Goal: Task Accomplishment & Management: Use online tool/utility

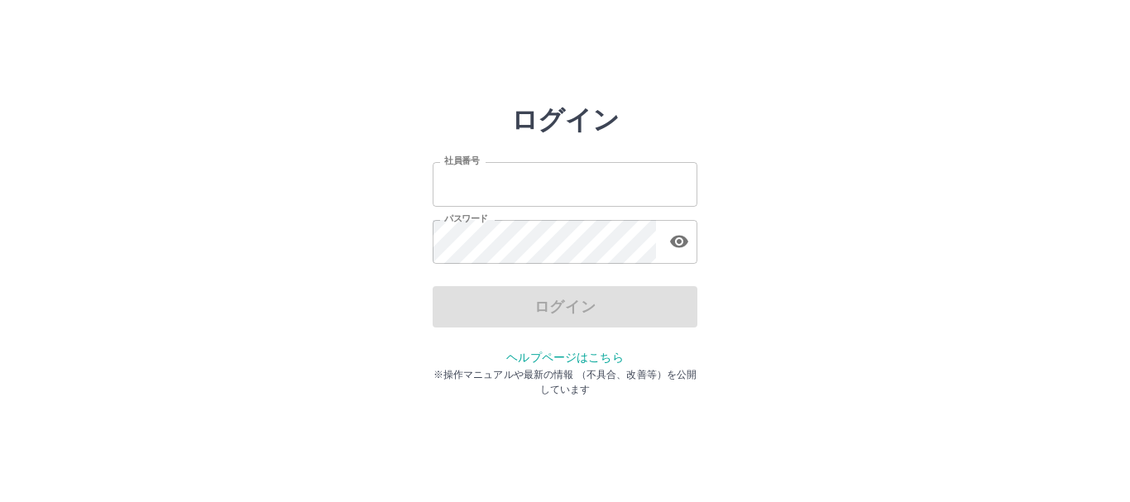
type input "*******"
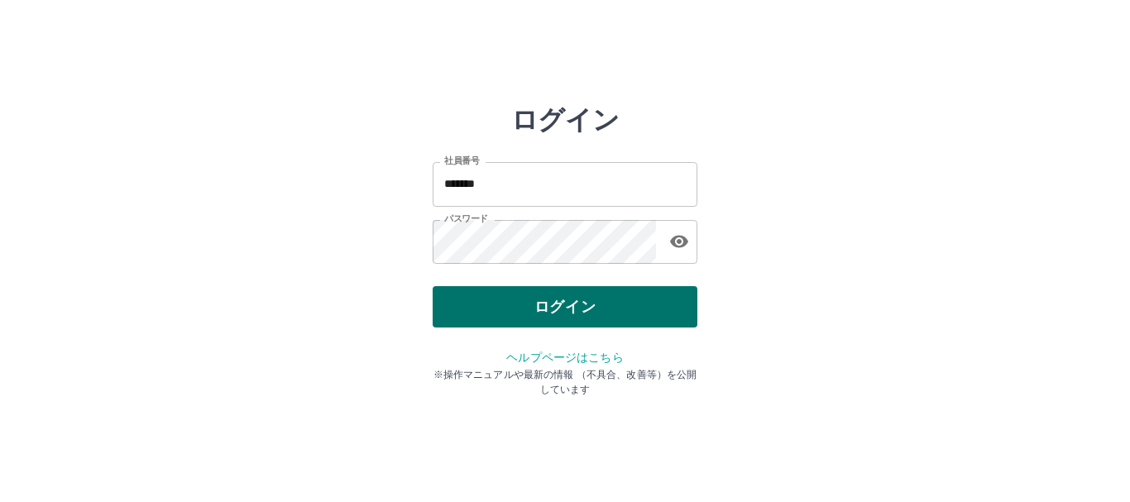
click at [595, 311] on div "ログイン" at bounding box center [565, 306] width 265 height 41
click at [596, 310] on button "ログイン" at bounding box center [565, 306] width 265 height 41
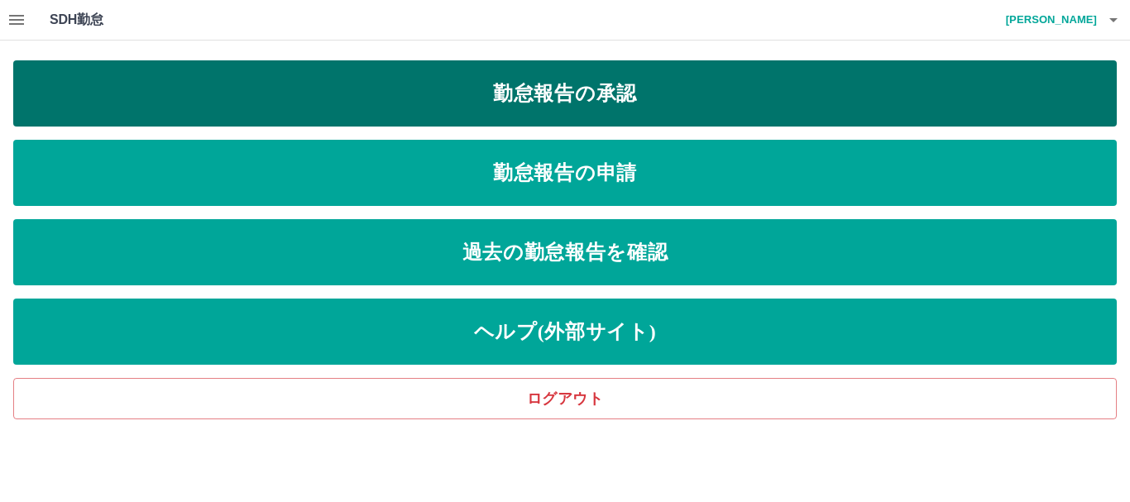
click at [588, 101] on link "勤怠報告の承認" at bounding box center [565, 93] width 1104 height 66
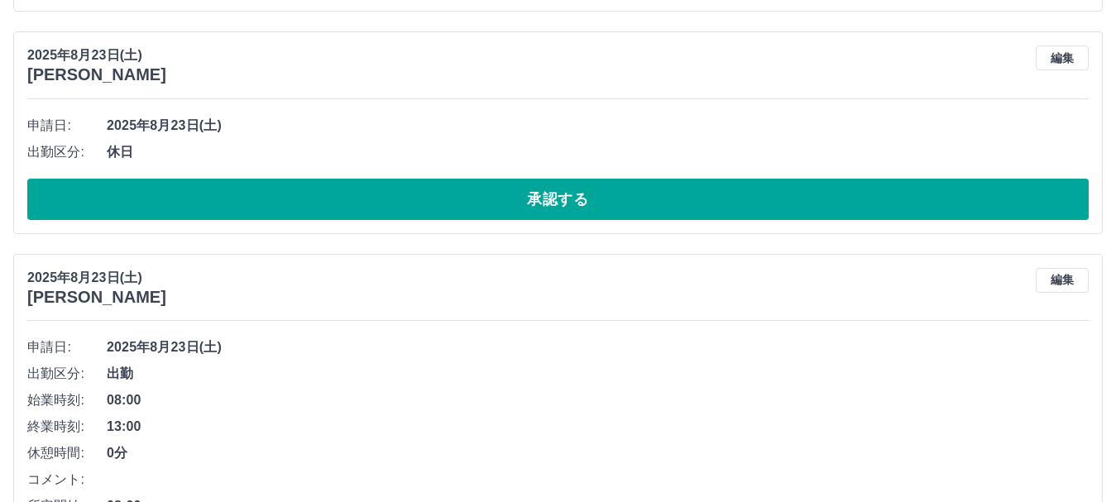
scroll to position [4184, 0]
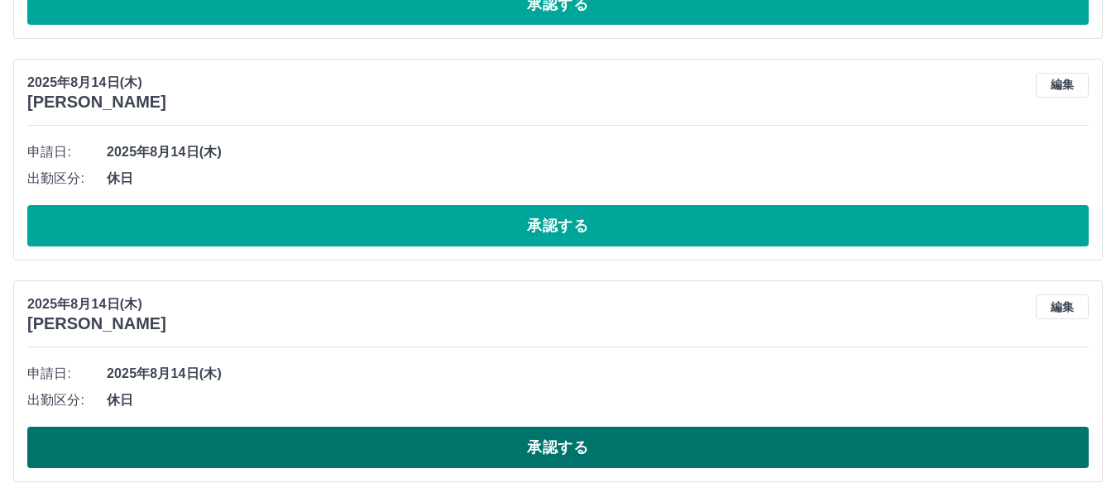
click at [377, 437] on button "承認する" at bounding box center [558, 447] width 1062 height 41
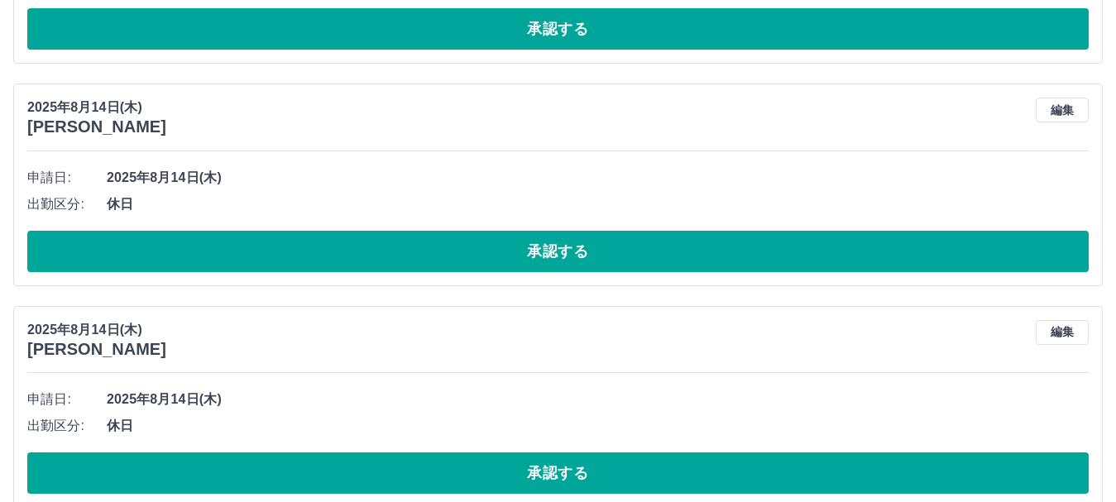
scroll to position [3962, 0]
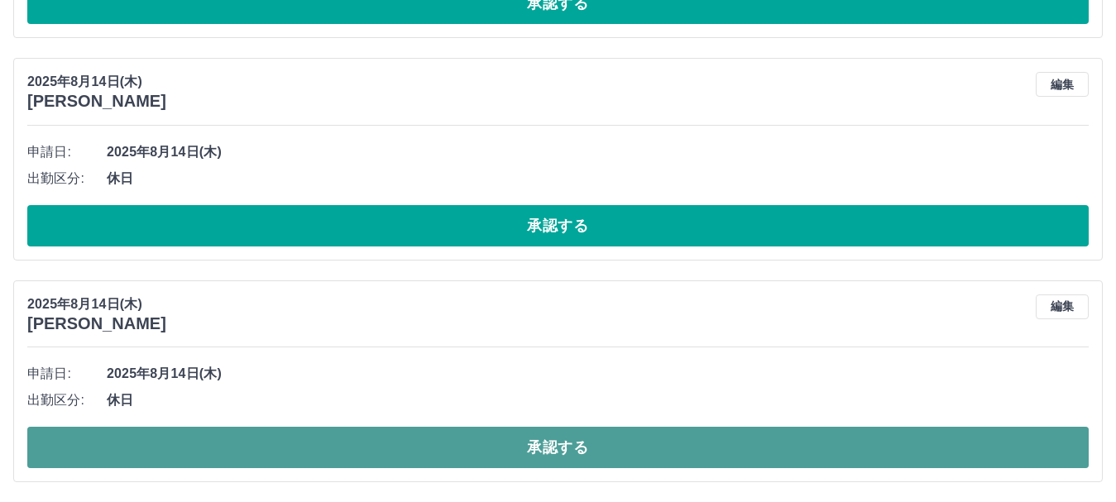
click at [362, 439] on button "承認する" at bounding box center [558, 447] width 1062 height 41
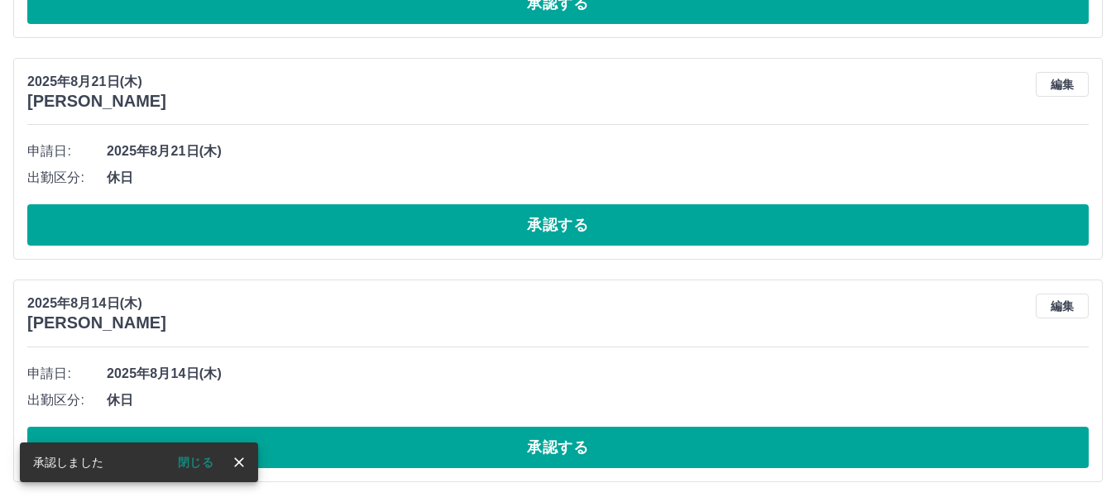
scroll to position [3740, 0]
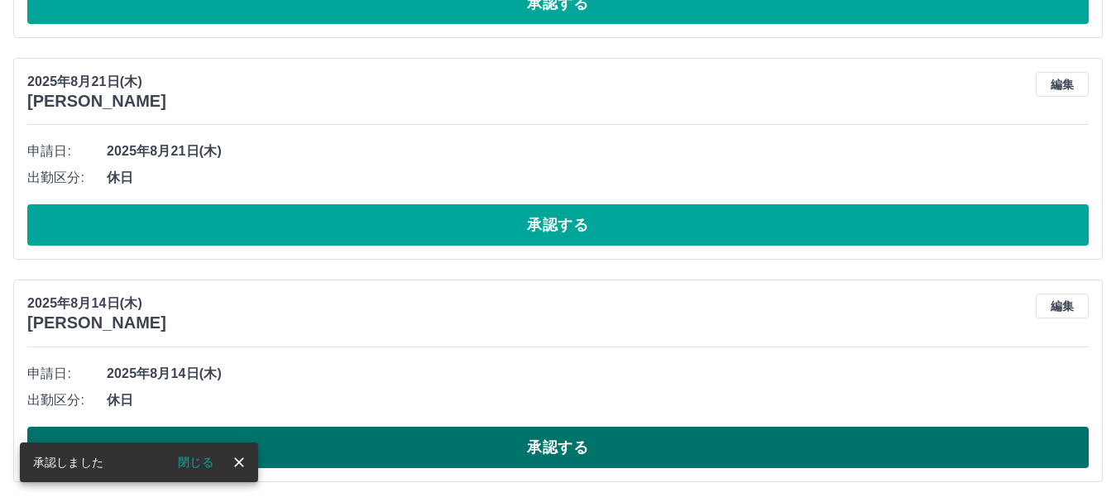
click at [399, 461] on button "承認する" at bounding box center [558, 447] width 1062 height 41
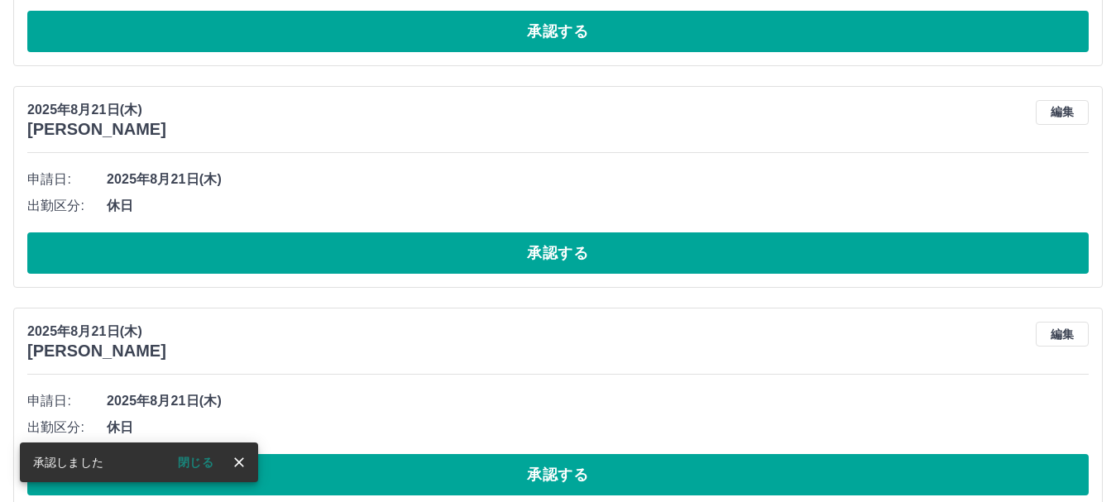
scroll to position [3518, 0]
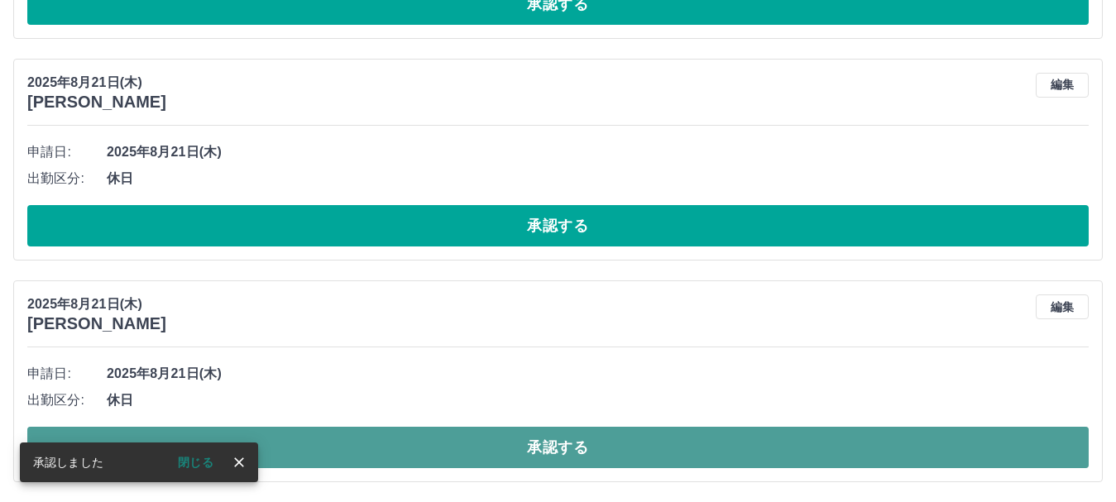
click at [358, 441] on button "承認する" at bounding box center [558, 447] width 1062 height 41
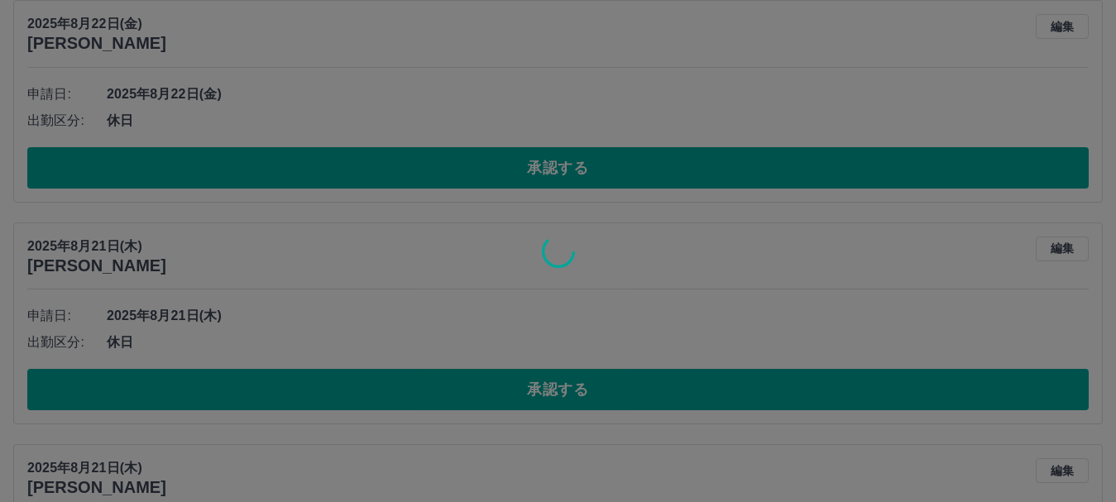
scroll to position [3296, 0]
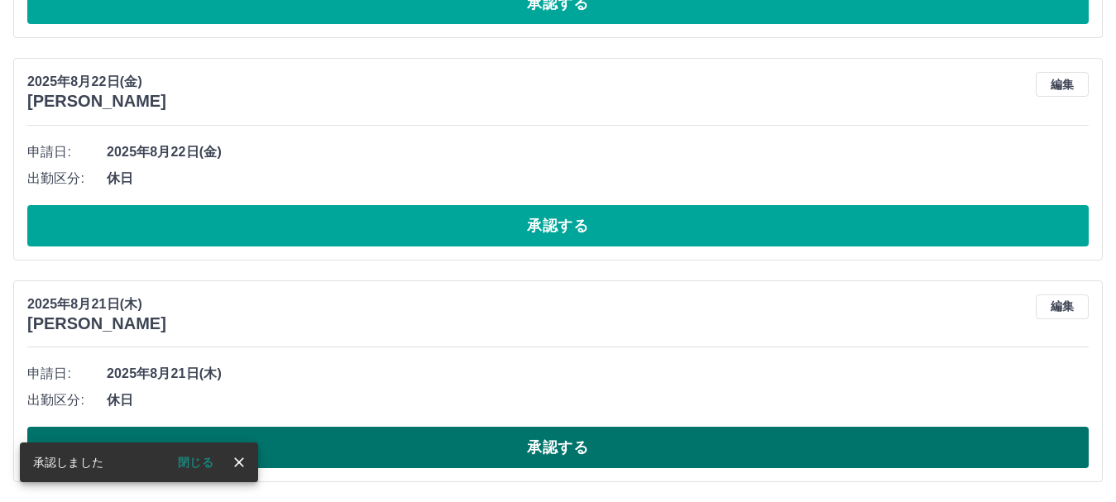
click at [385, 467] on button "承認する" at bounding box center [558, 447] width 1062 height 41
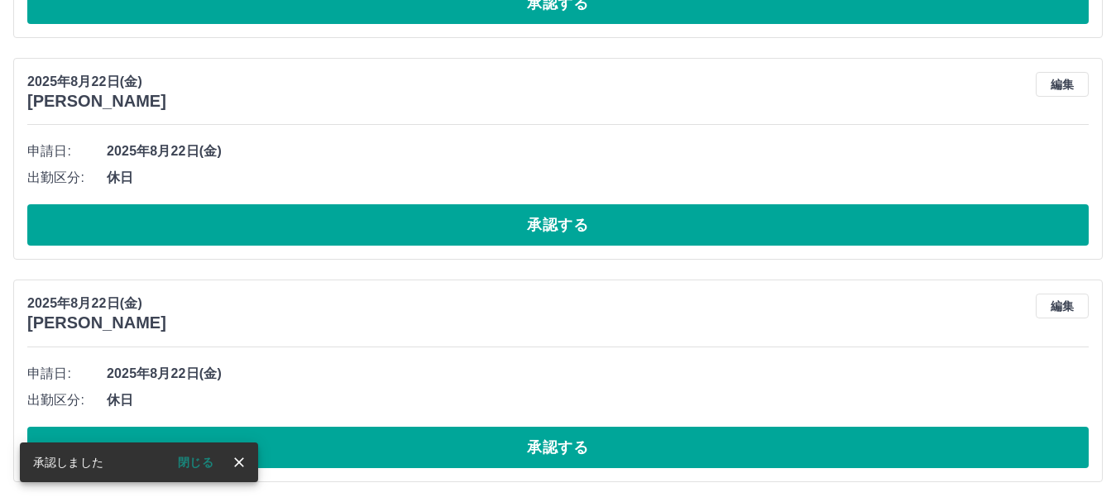
scroll to position [3074, 0]
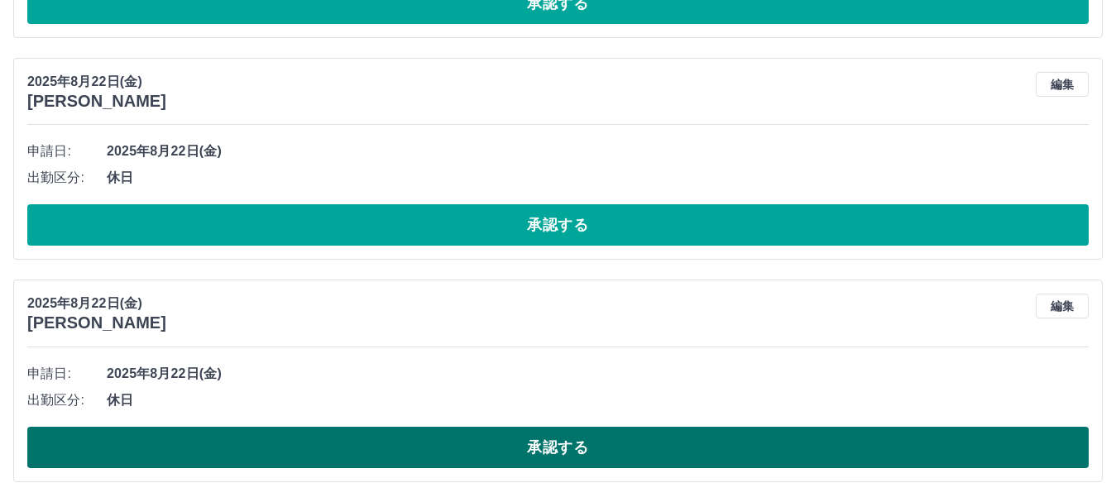
click at [389, 455] on button "承認する" at bounding box center [558, 447] width 1062 height 41
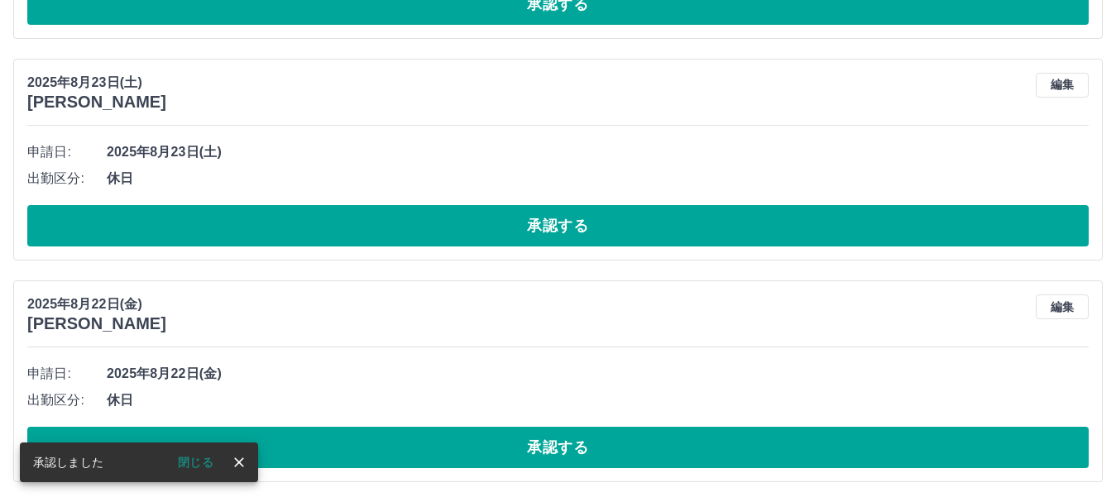
scroll to position [2852, 0]
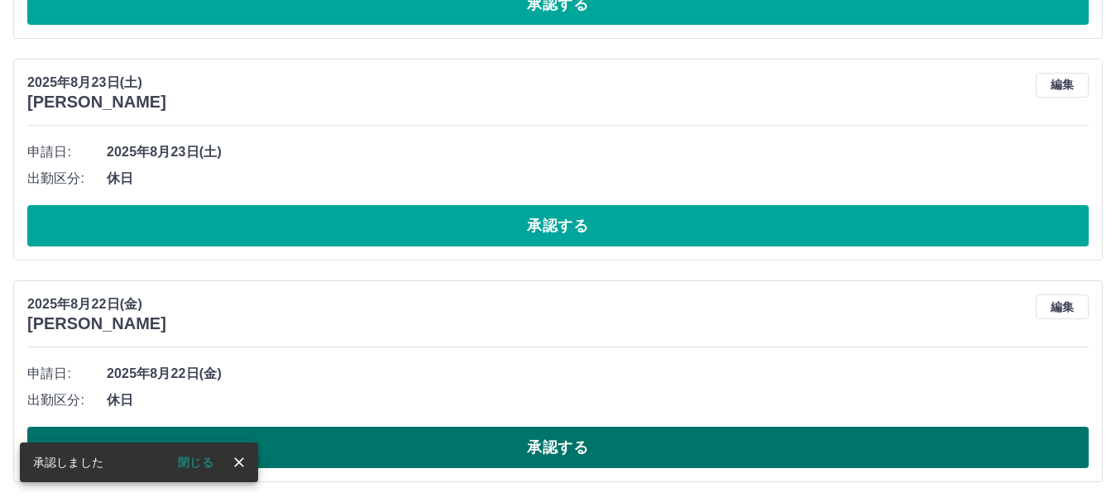
click at [338, 443] on button "承認する" at bounding box center [558, 447] width 1062 height 41
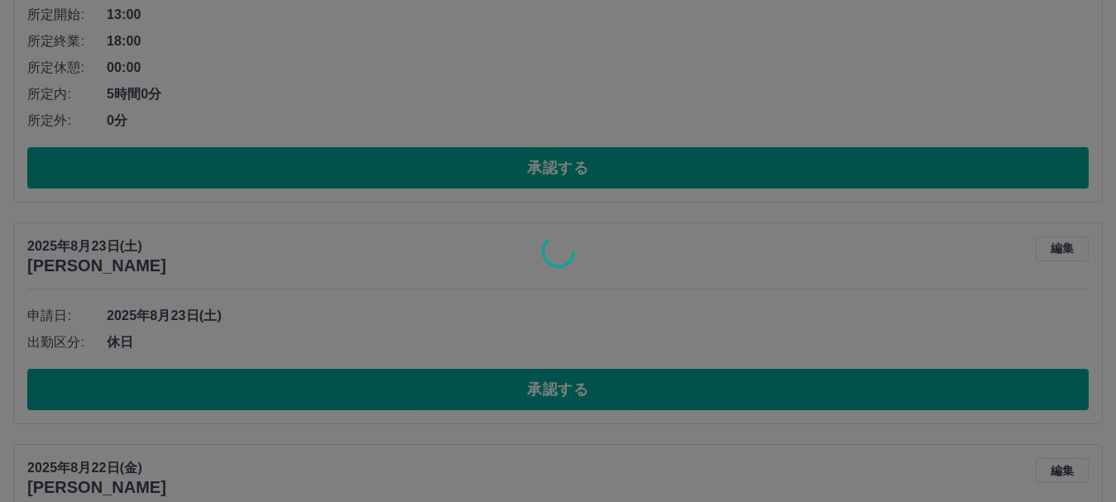
scroll to position [2630, 0]
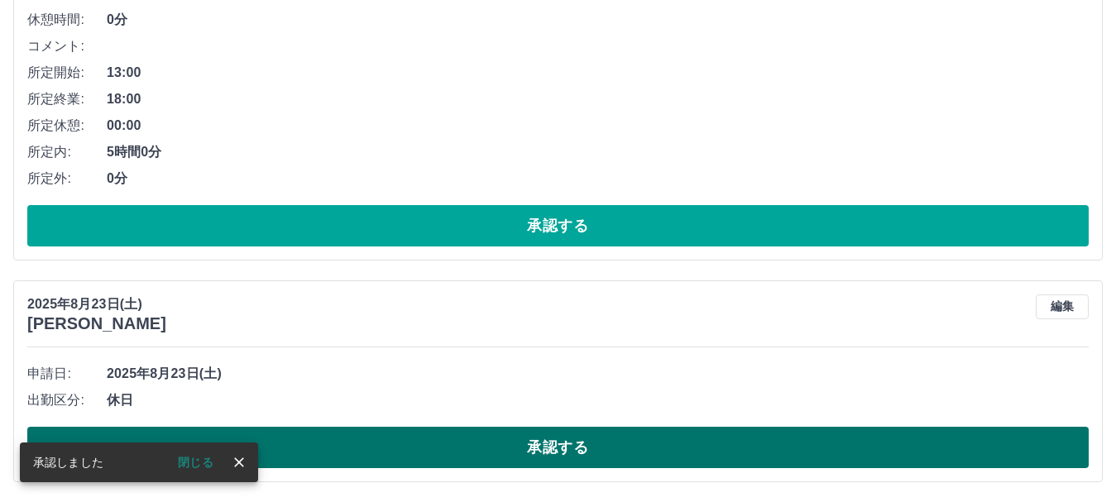
click at [287, 449] on button "承認する" at bounding box center [558, 447] width 1062 height 41
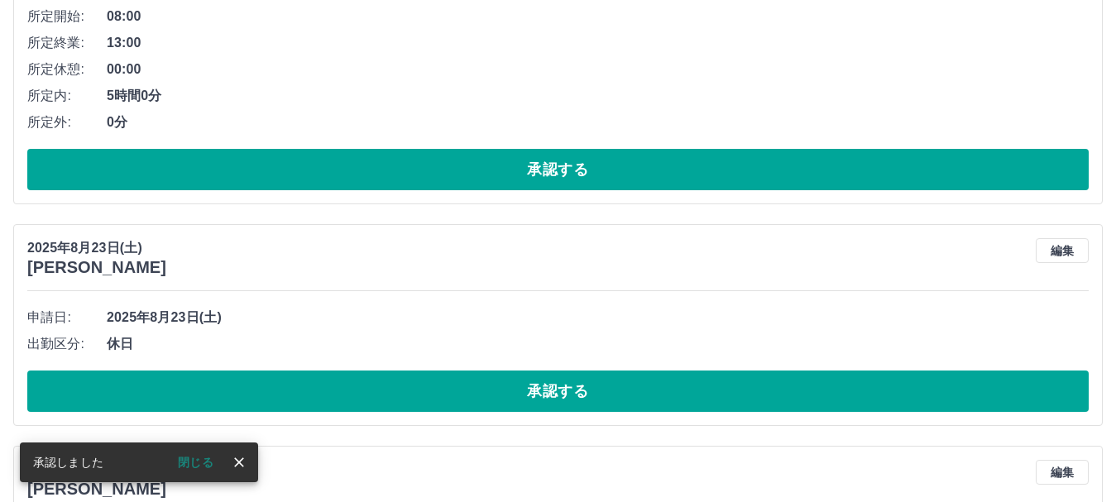
scroll to position [1994, 0]
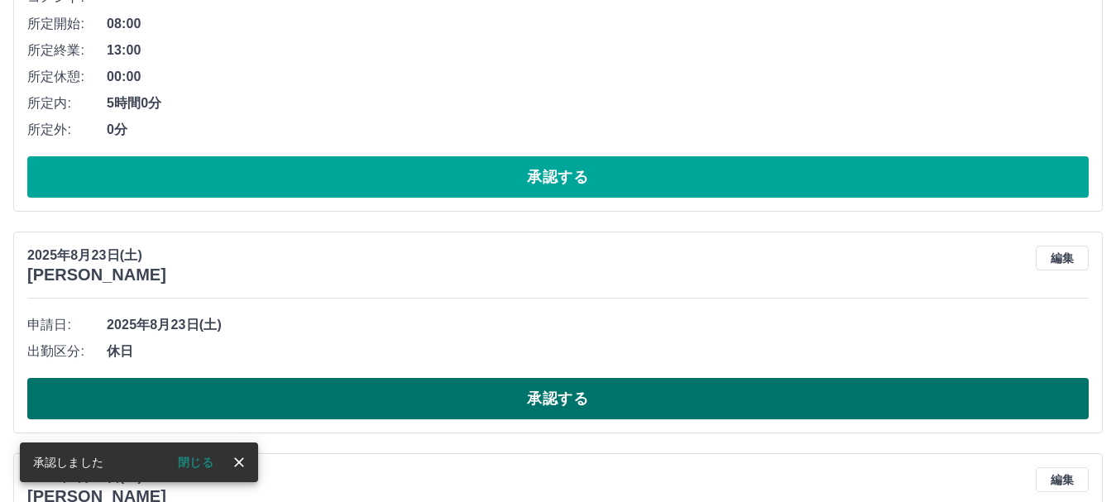
click at [300, 402] on button "承認する" at bounding box center [558, 398] width 1062 height 41
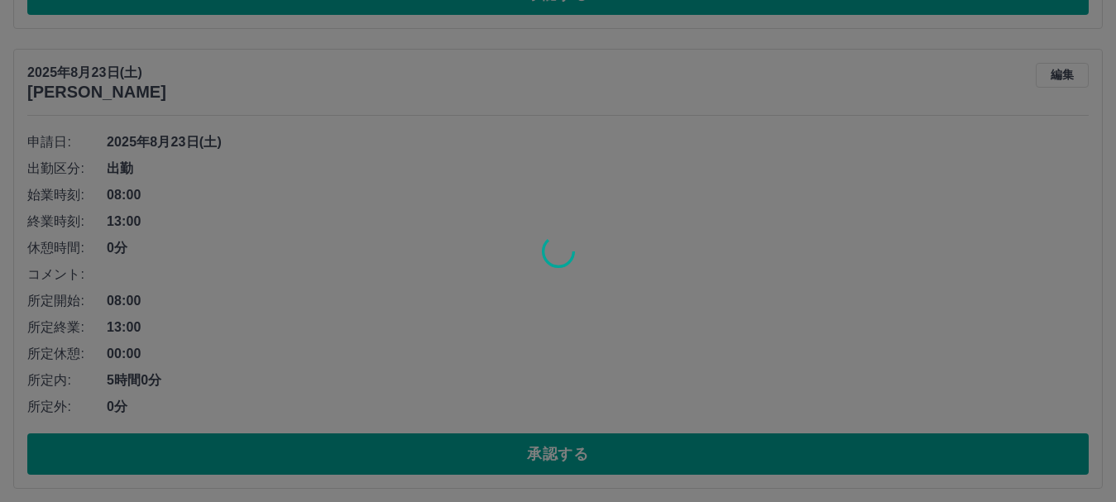
scroll to position [1746, 0]
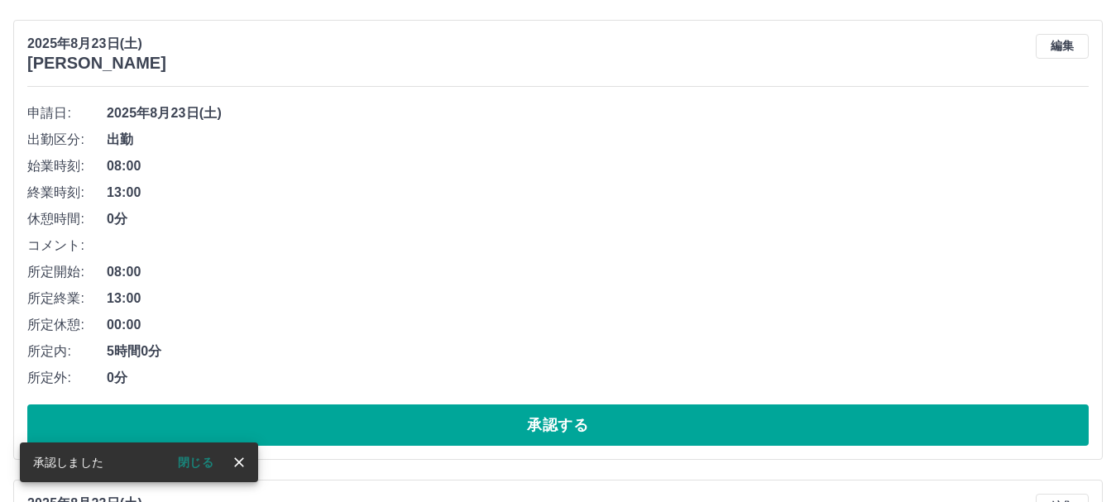
click at [308, 416] on button "承認する" at bounding box center [558, 425] width 1062 height 41
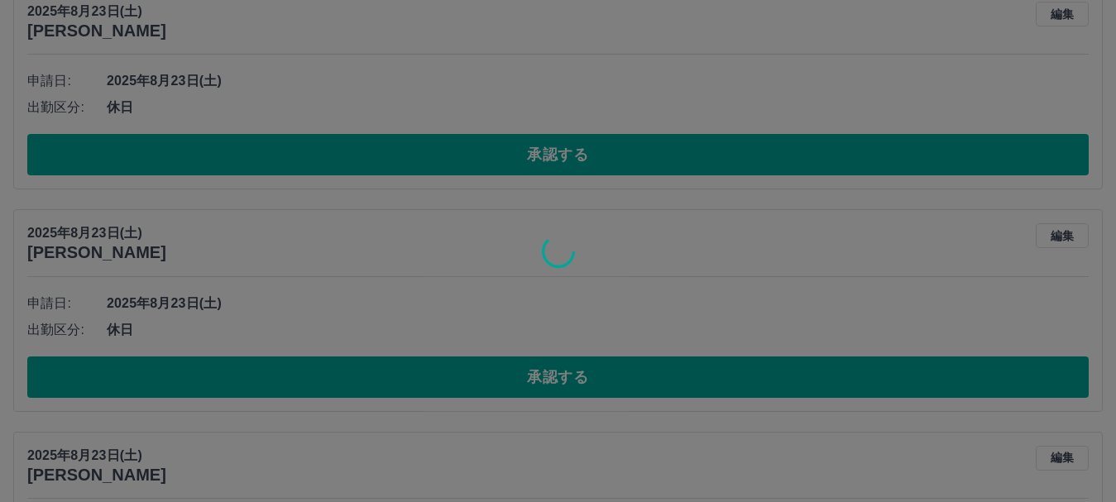
scroll to position [1332, 0]
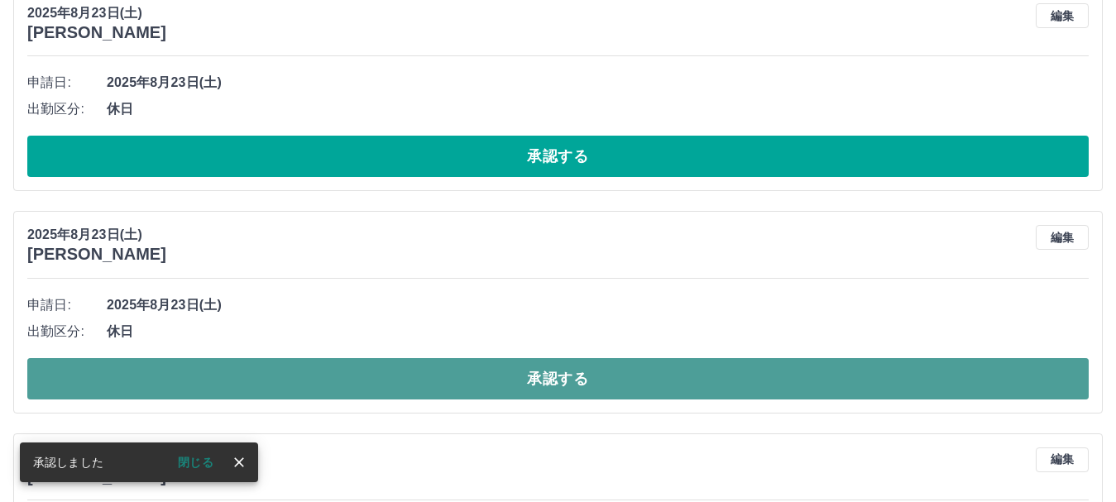
click at [304, 389] on button "承認する" at bounding box center [558, 378] width 1062 height 41
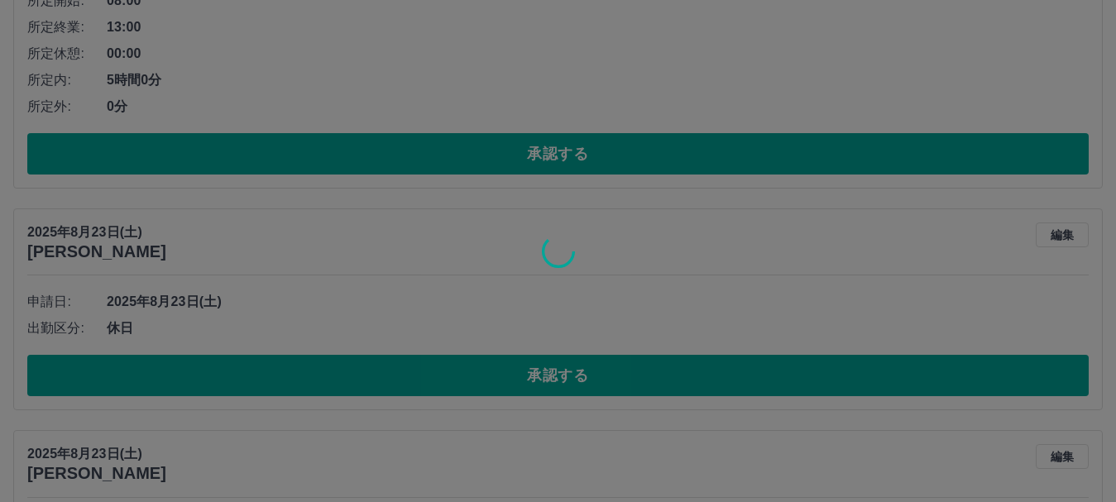
scroll to position [1084, 0]
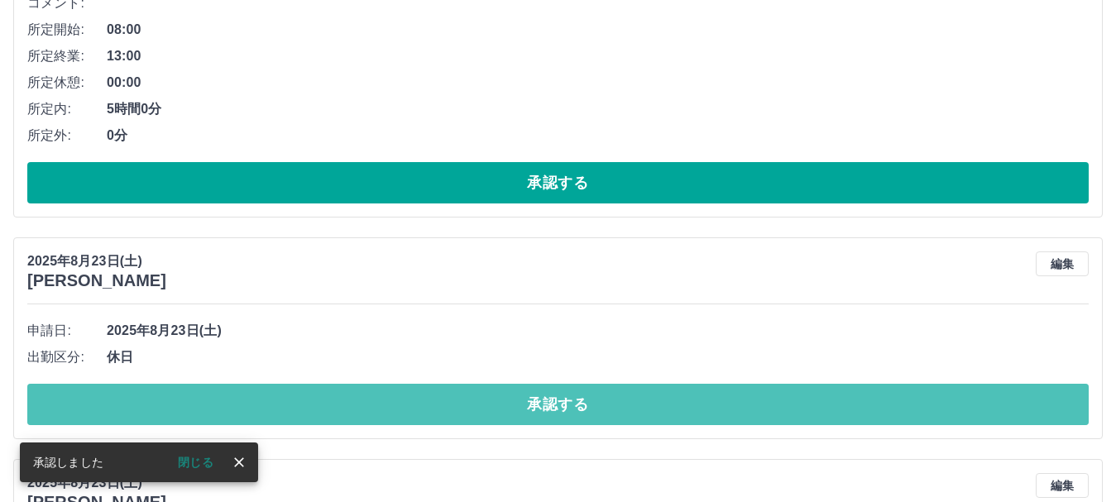
click at [309, 402] on button "承認する" at bounding box center [558, 404] width 1062 height 41
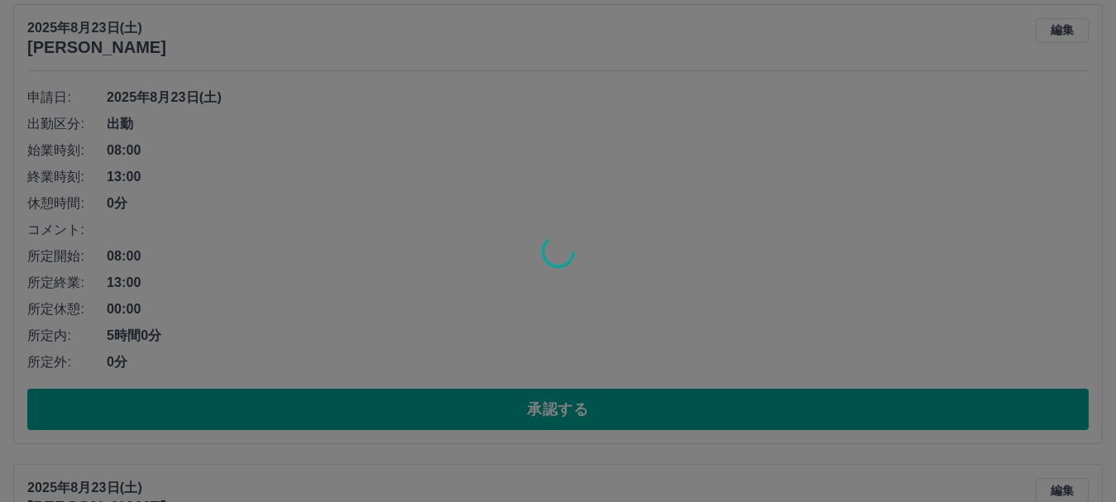
scroll to position [836, 0]
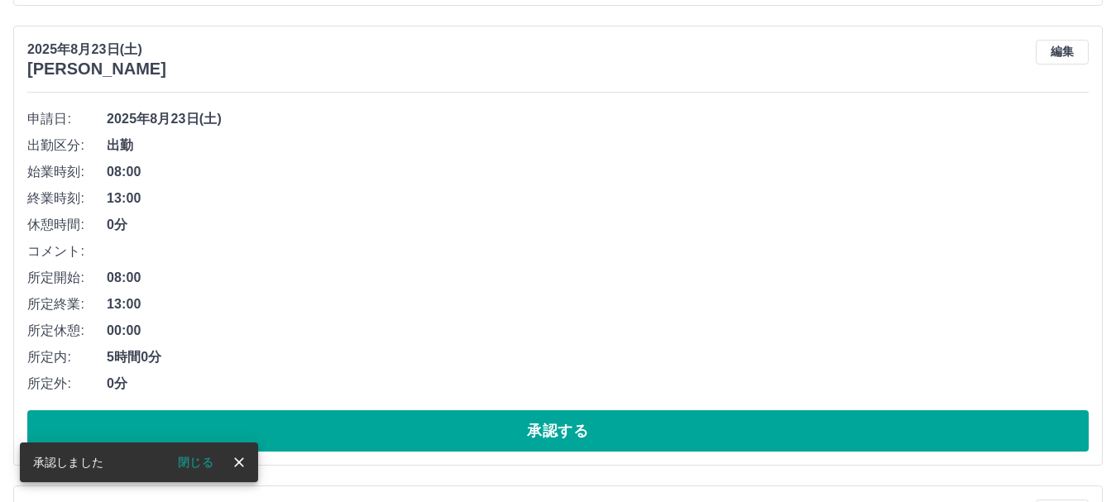
click at [309, 423] on button "承認する" at bounding box center [558, 430] width 1062 height 41
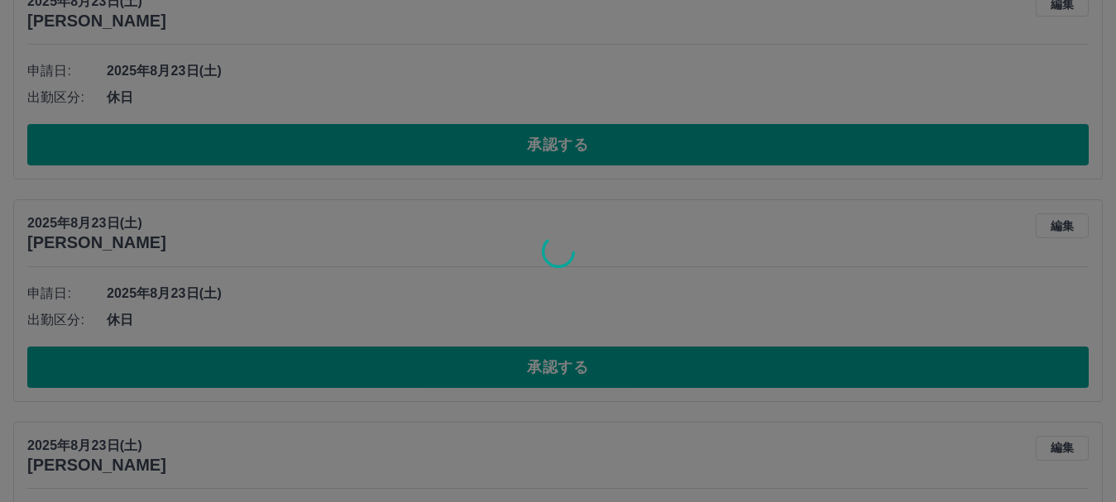
scroll to position [422, 0]
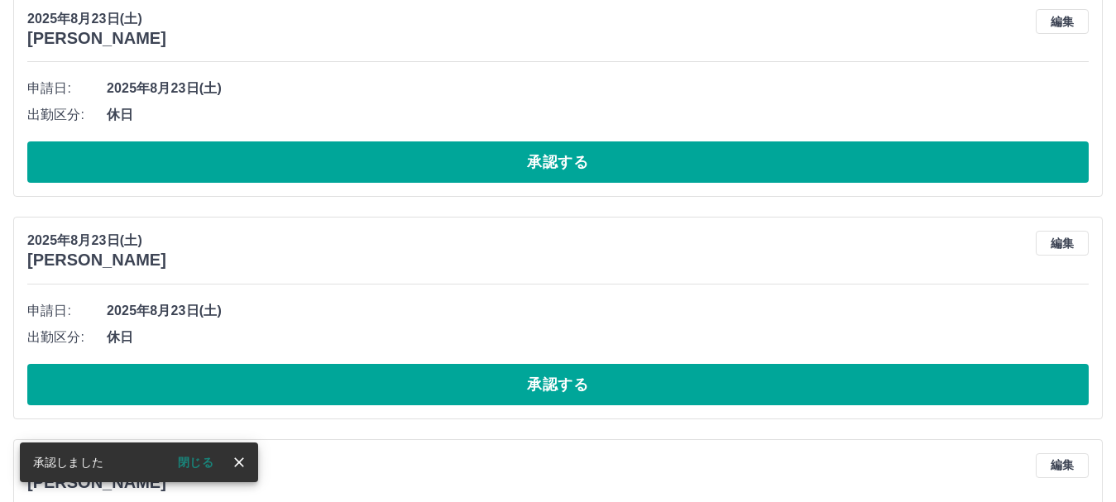
click at [175, 382] on button "承認する" at bounding box center [558, 384] width 1062 height 41
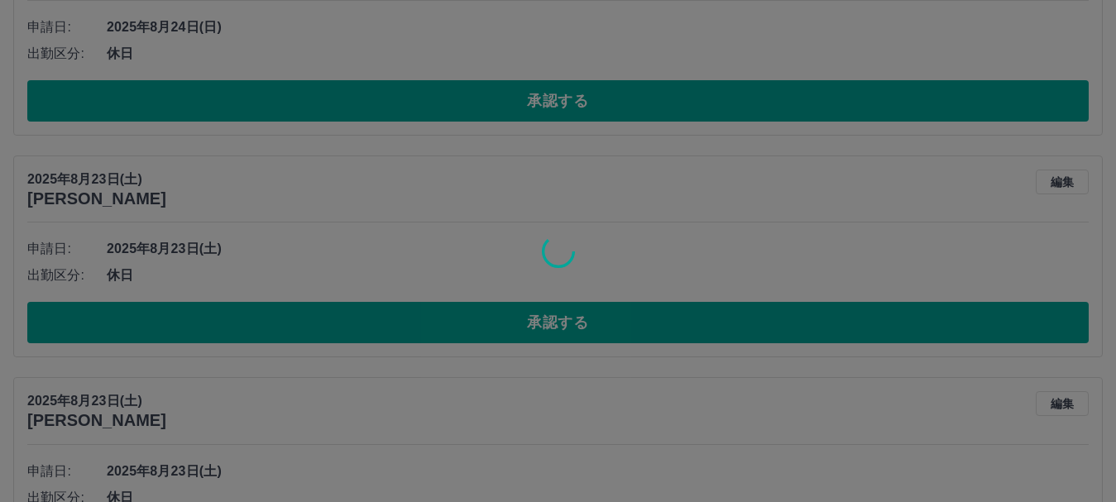
scroll to position [257, 0]
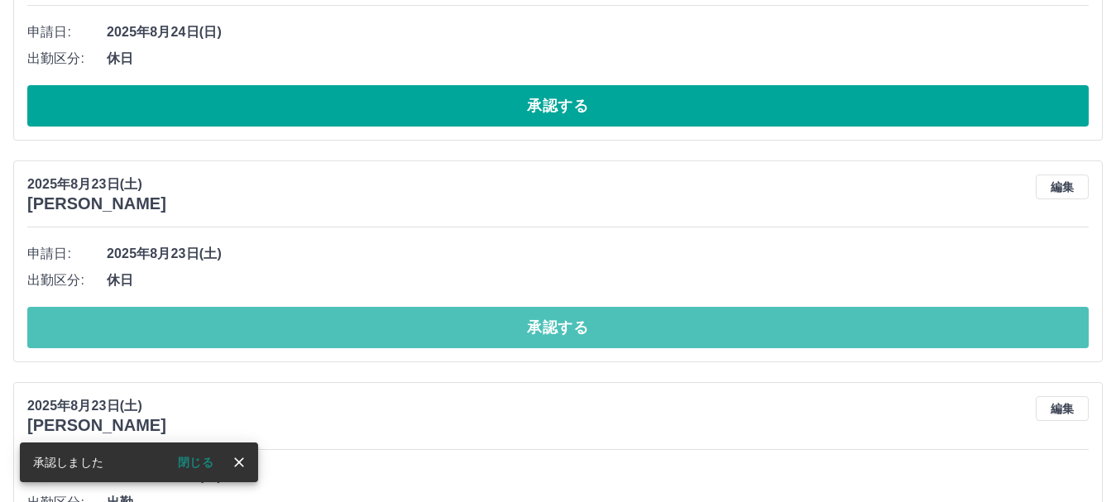
click at [183, 327] on button "承認する" at bounding box center [558, 327] width 1062 height 41
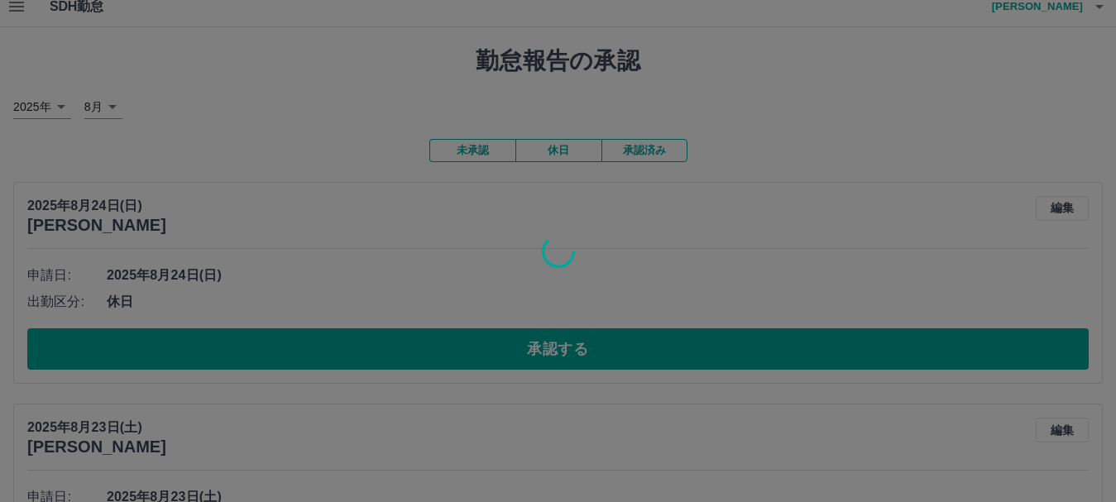
scroll to position [8, 0]
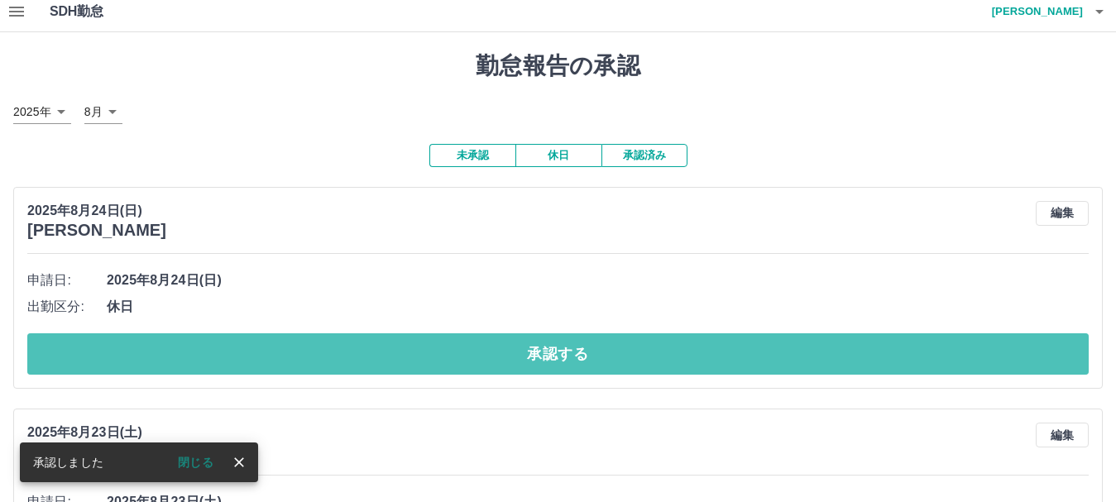
click at [194, 343] on button "承認する" at bounding box center [558, 353] width 1062 height 41
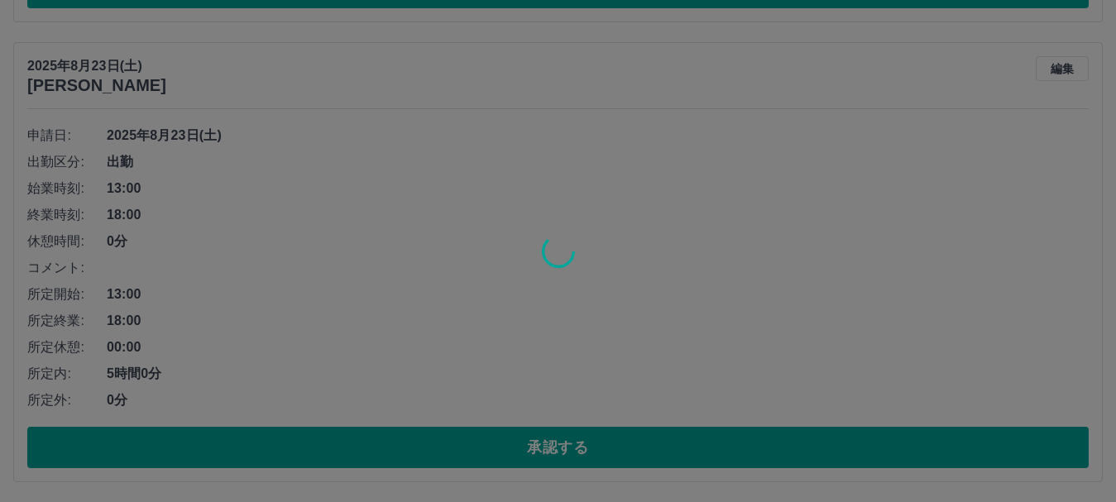
scroll to position [155, 0]
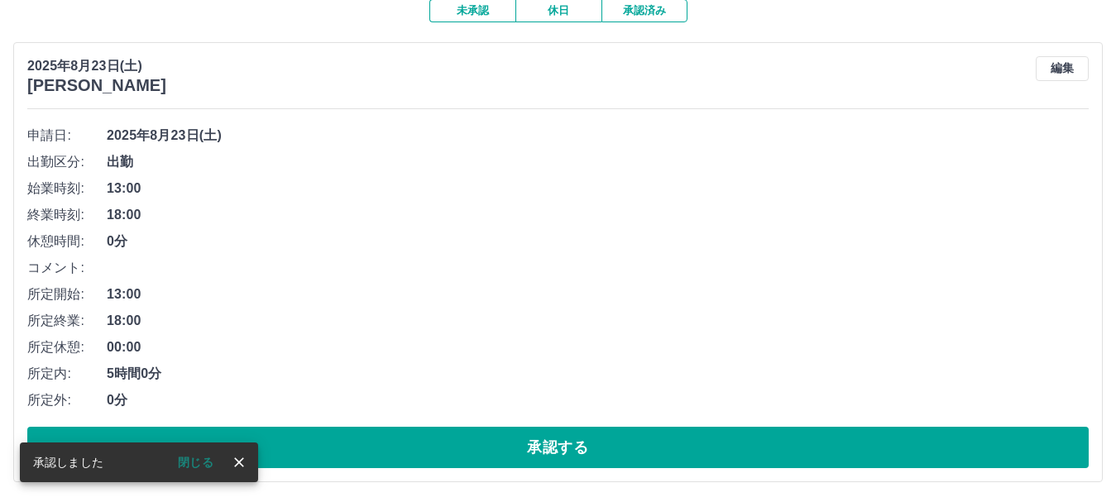
click at [351, 433] on button "承認する" at bounding box center [558, 447] width 1062 height 41
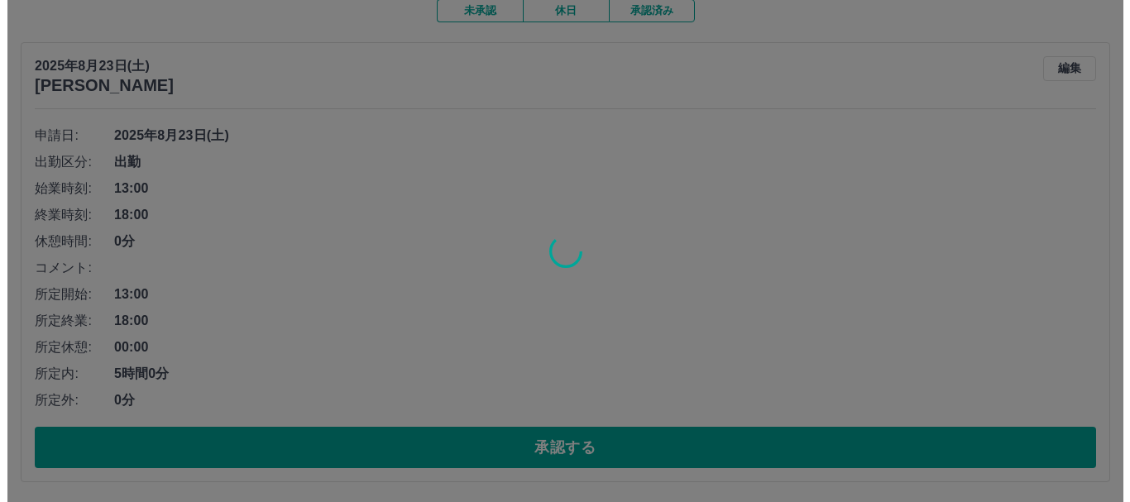
scroll to position [0, 0]
